Goal: Task Accomplishment & Management: Complete application form

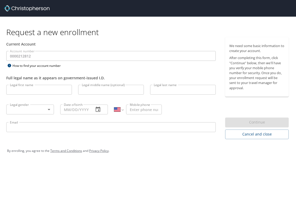
select select "US"
click at [27, 90] on input "Legal first name" at bounding box center [39, 90] width 66 height 10
type input "[PERSON_NAME]"
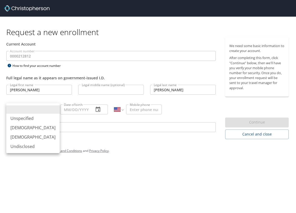
click at [47, 110] on body "Request a new enrollment Current Account Account number 0000212812 Account numb…" at bounding box center [148, 106] width 296 height 213
click at [31, 126] on li "[DEMOGRAPHIC_DATA]" at bounding box center [32, 127] width 53 height 9
type input "[DEMOGRAPHIC_DATA]"
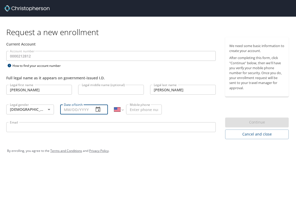
click at [69, 109] on input "Date of birth" at bounding box center [74, 110] width 29 height 10
type input "[DATE]"
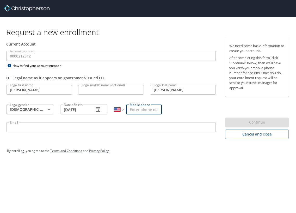
click at [140, 109] on input "Mobile phone" at bounding box center [144, 110] width 36 height 10
click at [133, 110] on input "[PHONE_NUMBER]" at bounding box center [144, 110] width 36 height 10
type input "[PHONE_NUMBER]"
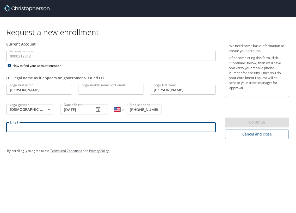
click at [40, 127] on input "Email" at bounding box center [110, 127] width 209 height 10
type input "[PERSON_NAME][EMAIL_ADDRESS][PERSON_NAME][DOMAIN_NAME]"
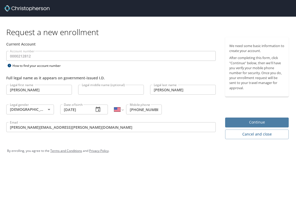
click at [238, 120] on span "Continue" at bounding box center [256, 122] width 55 height 7
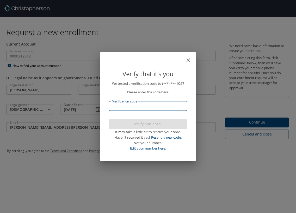
click at [130, 107] on input "Verification code" at bounding box center [147, 106] width 79 height 10
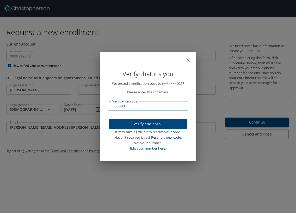
type input "556509"
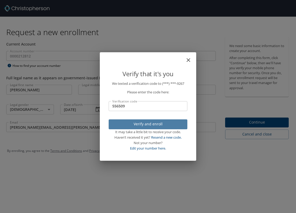
click at [145, 125] on span "Verify and enroll" at bounding box center [148, 124] width 70 height 7
